Goal: Navigation & Orientation: Find specific page/section

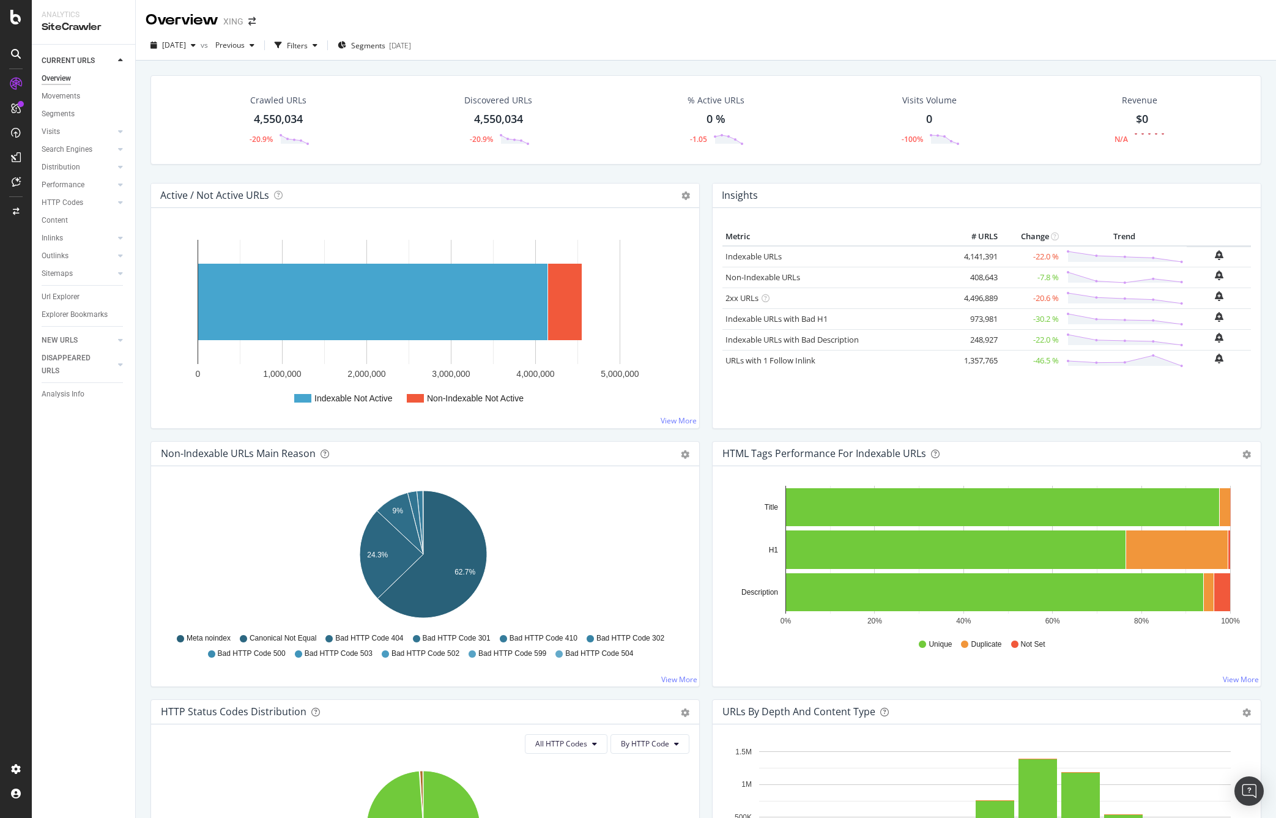
click at [210, 46] on span "vs" at bounding box center [206, 45] width 10 height 10
click at [186, 50] on span "[DATE]" at bounding box center [174, 45] width 24 height 10
click at [273, 17] on div "Overview XING" at bounding box center [706, 15] width 1140 height 31
click at [249, 21] on icon "arrow-right-arrow-left" at bounding box center [251, 21] width 7 height 9
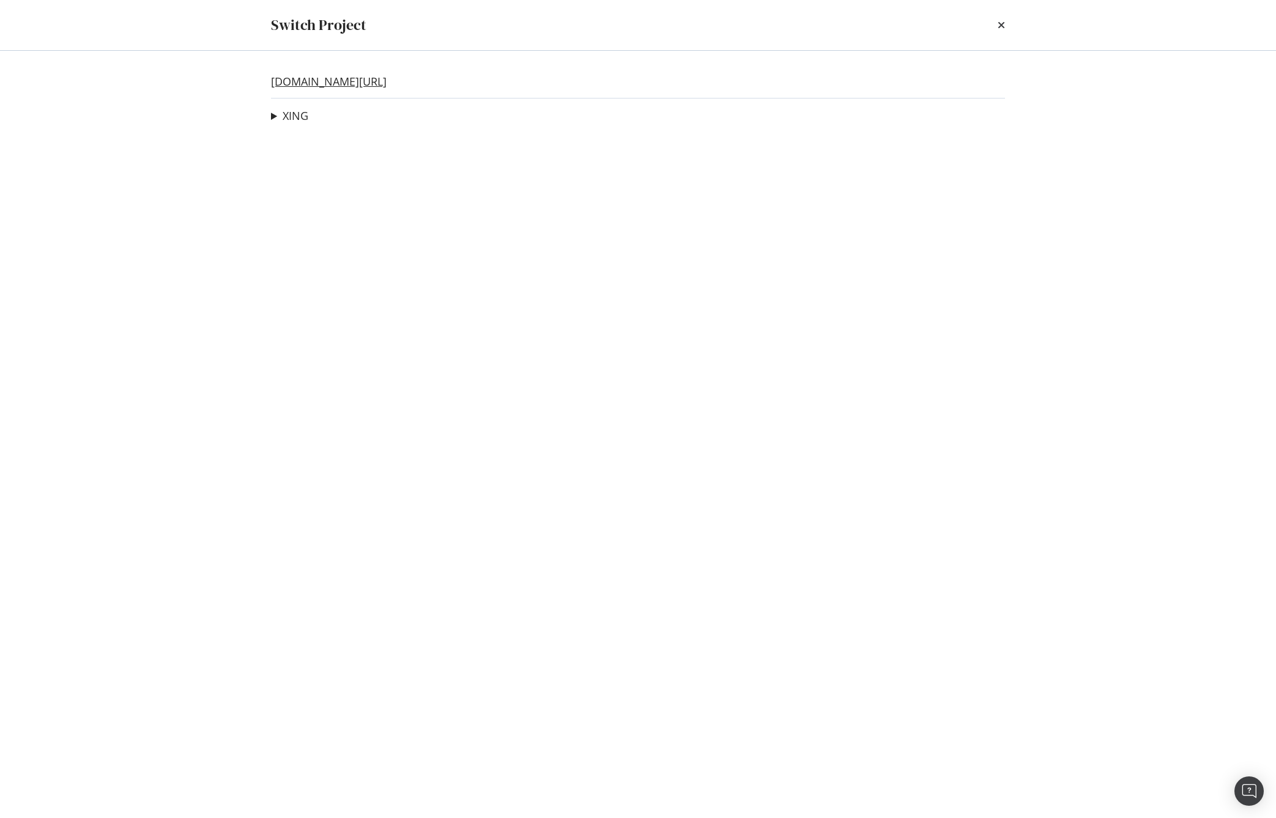
click at [297, 78] on link "[DOMAIN_NAME][URL]" at bounding box center [329, 81] width 116 height 13
